Goal: Information Seeking & Learning: Learn about a topic

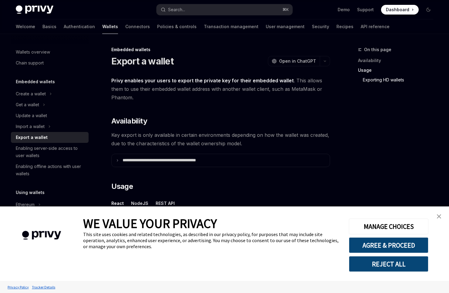
scroll to position [594, 0]
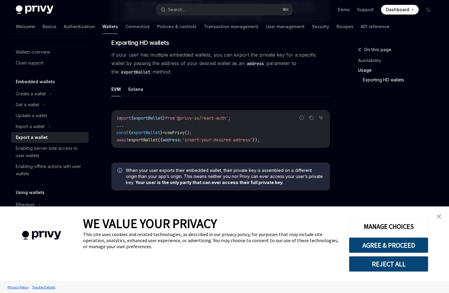
click at [439, 213] on link "close banner" at bounding box center [439, 217] width 12 height 12
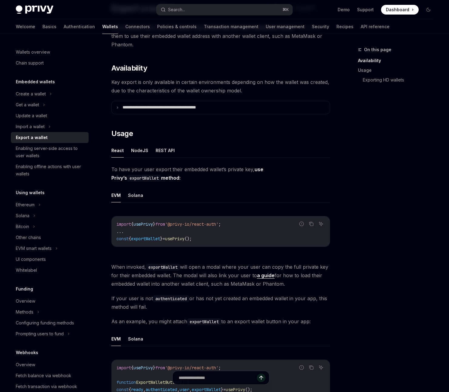
scroll to position [0, 0]
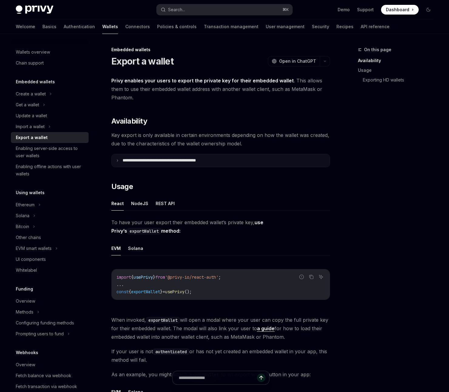
click at [252, 164] on summary "**********" at bounding box center [221, 160] width 218 height 13
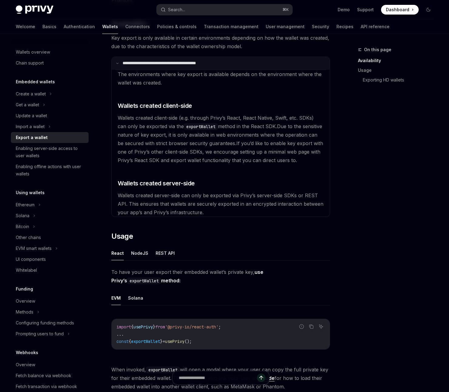
scroll to position [112, 0]
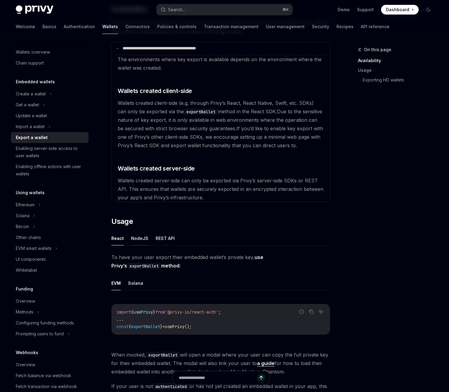
click at [141, 241] on button "NodeJS" at bounding box center [139, 238] width 17 height 14
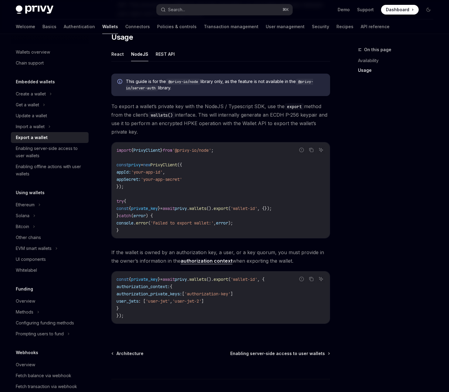
scroll to position [299, 0]
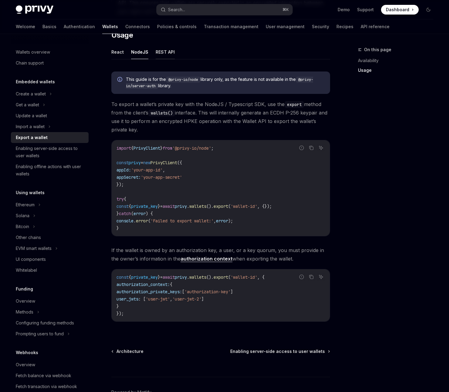
click at [166, 51] on button "REST API" at bounding box center [164, 52] width 19 height 14
type textarea "*"
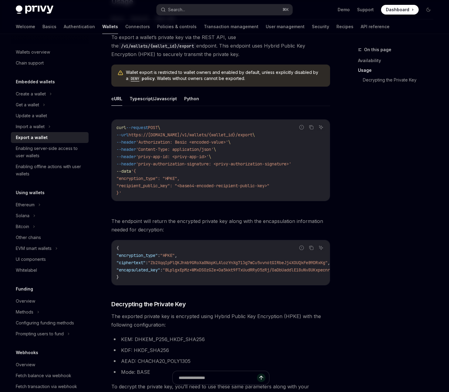
scroll to position [333, 0]
click at [212, 8] on button "Search... ⌘ K" at bounding box center [224, 9] width 136 height 11
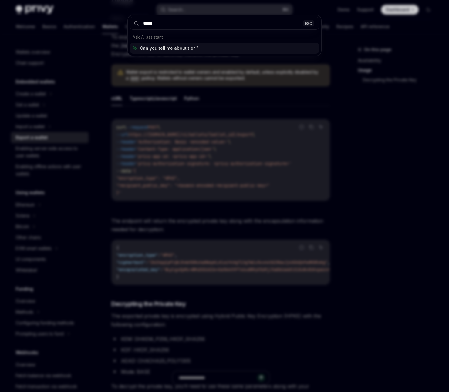
type input "******"
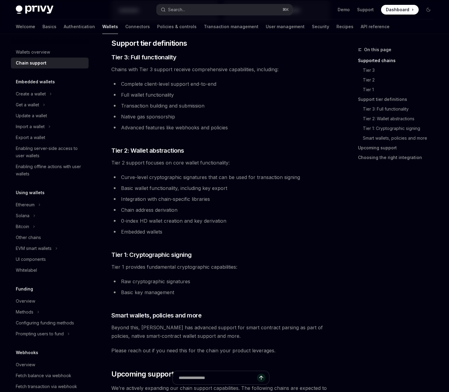
scroll to position [34, 0]
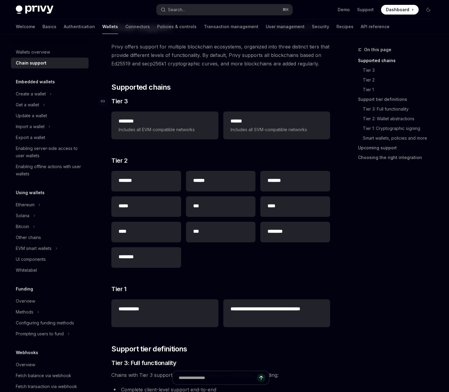
click at [119, 100] on span "Tier 3" at bounding box center [119, 101] width 16 height 8
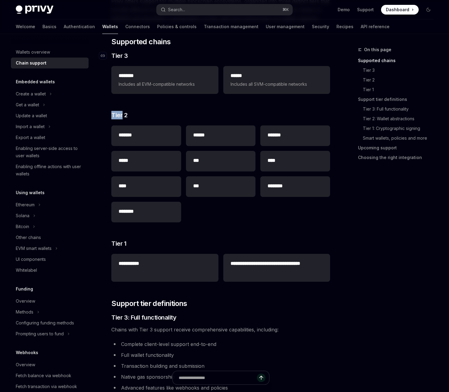
scroll to position [85, 0]
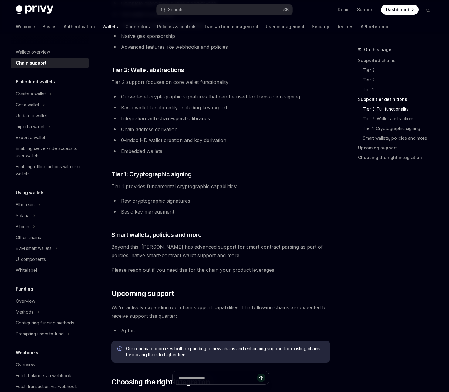
scroll to position [419, 0]
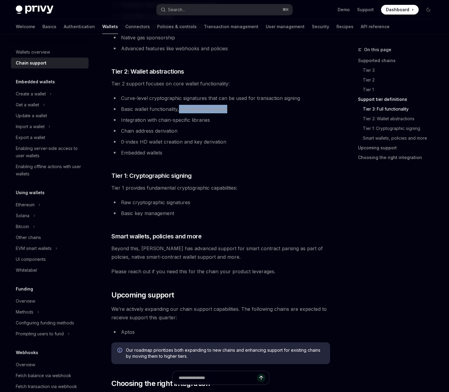
drag, startPoint x: 179, startPoint y: 109, endPoint x: 232, endPoint y: 107, distance: 52.5
click at [232, 106] on li "Basic wallet functionality, including key export" at bounding box center [220, 109] width 219 height 8
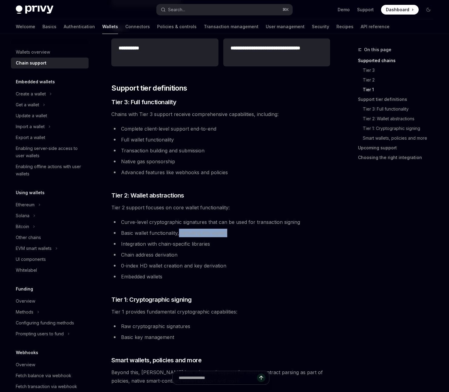
scroll to position [291, 0]
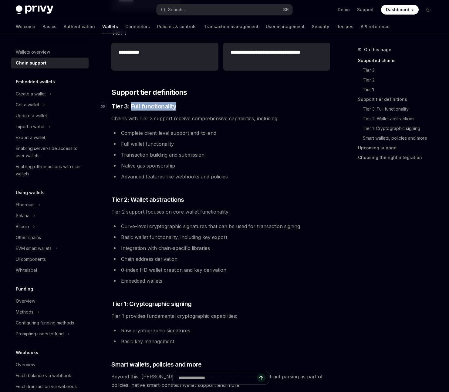
drag, startPoint x: 131, startPoint y: 106, endPoint x: 180, endPoint y: 106, distance: 49.4
click at [181, 105] on h3 "​ Tier 3: Full functionality" at bounding box center [220, 106] width 219 height 8
copy span "Full functionality"
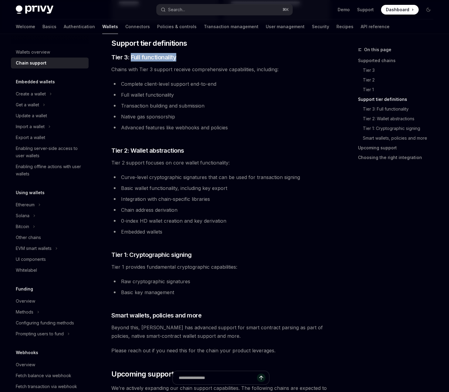
scroll to position [341, 0]
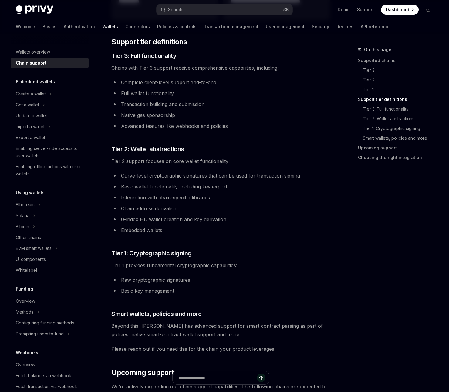
click at [166, 188] on li "Basic wallet functionality, including key export" at bounding box center [220, 186] width 219 height 8
copy ul "Basic wallet functionality, including key export"
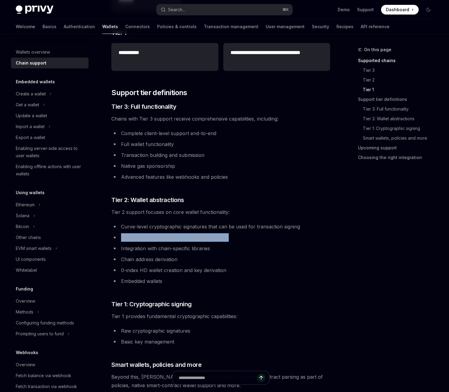
scroll to position [291, 0]
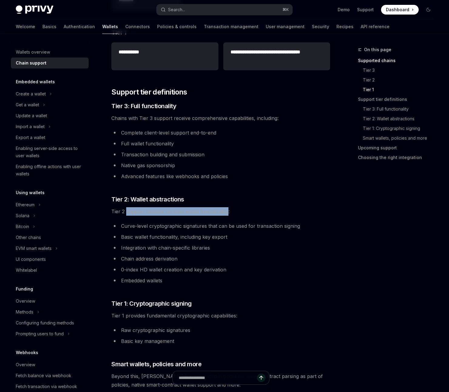
drag, startPoint x: 125, startPoint y: 212, endPoint x: 227, endPoint y: 213, distance: 101.3
click at [227, 213] on span "Tier 2 support focuses on core wallet functionality:" at bounding box center [220, 211] width 219 height 8
copy span "support focuses on core wallet functionality"
drag, startPoint x: 180, startPoint y: 237, endPoint x: 233, endPoint y: 239, distance: 52.8
click at [233, 239] on li "Basic wallet functionality, including key export" at bounding box center [220, 237] width 219 height 8
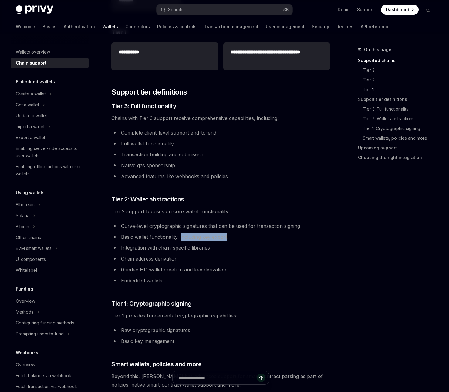
copy li "including key export"
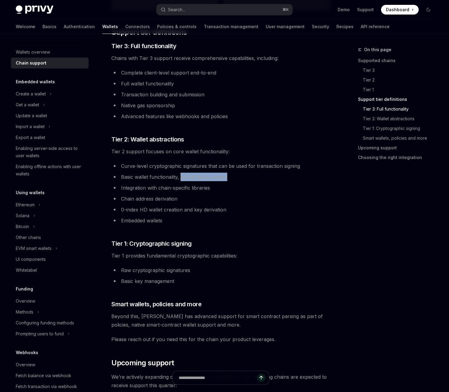
scroll to position [354, 0]
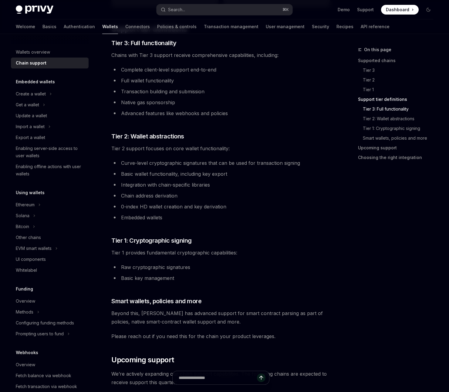
click at [181, 179] on ul "Curve-level cryptographic signatures that can be used for transaction signing B…" at bounding box center [220, 190] width 219 height 63
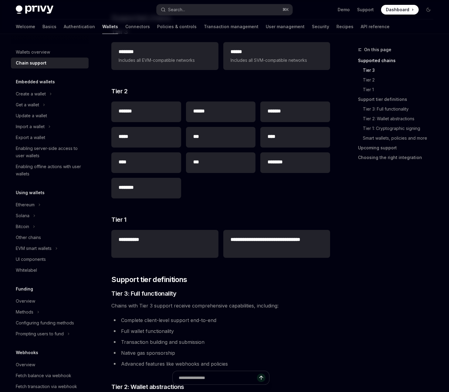
scroll to position [110, 0]
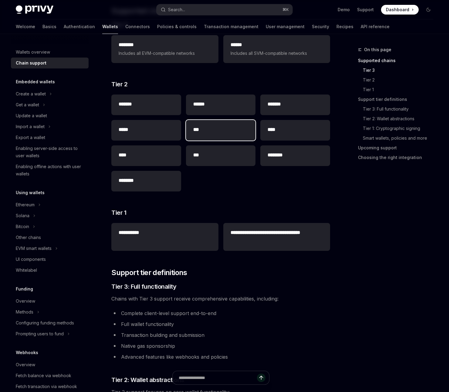
click at [222, 130] on h2 "***" at bounding box center [220, 129] width 55 height 7
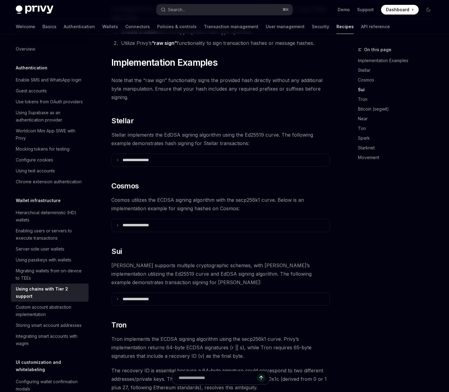
scroll to position [303, 0]
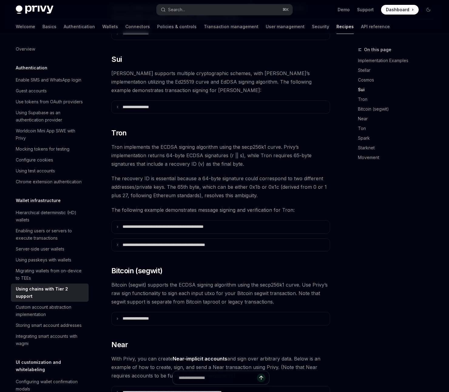
click at [178, 75] on span "[PERSON_NAME] supports multiple cryptographic schemes, with [PERSON_NAME]’s imp…" at bounding box center [220, 81] width 219 height 25
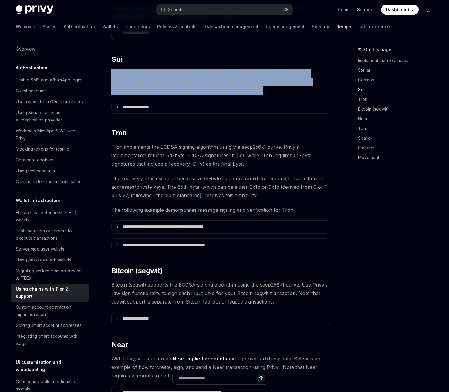
click at [178, 75] on span "[PERSON_NAME] supports multiple cryptographic schemes, with [PERSON_NAME]’s imp…" at bounding box center [220, 81] width 219 height 25
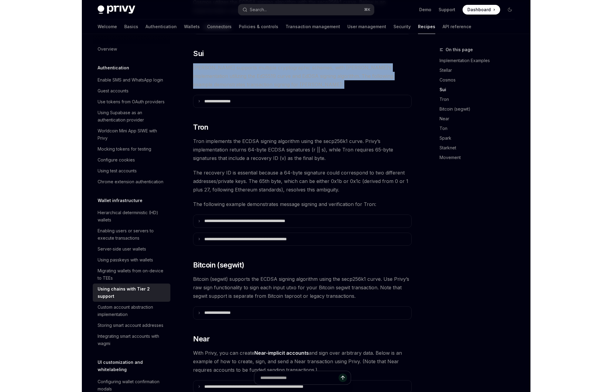
scroll to position [313, 0]
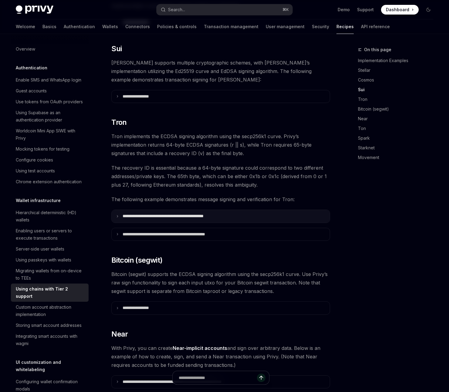
click at [226, 214] on p "**********" at bounding box center [178, 216] width 113 height 5
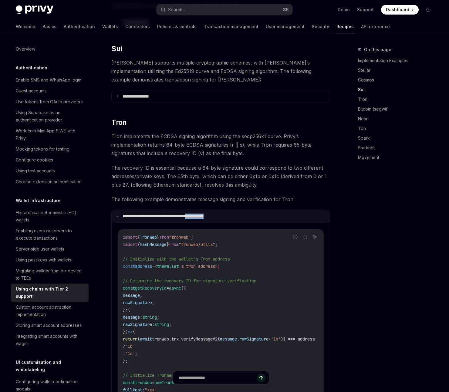
click at [226, 214] on p "**********" at bounding box center [177, 216] width 111 height 5
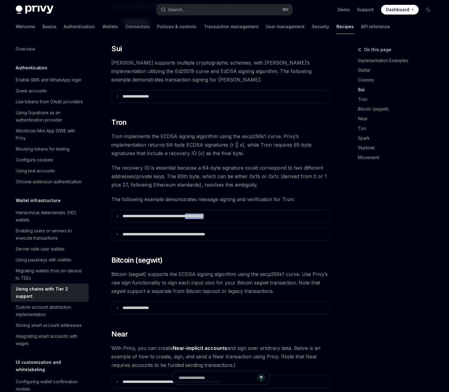
type textarea "*"
